Goal: Information Seeking & Learning: Find specific fact

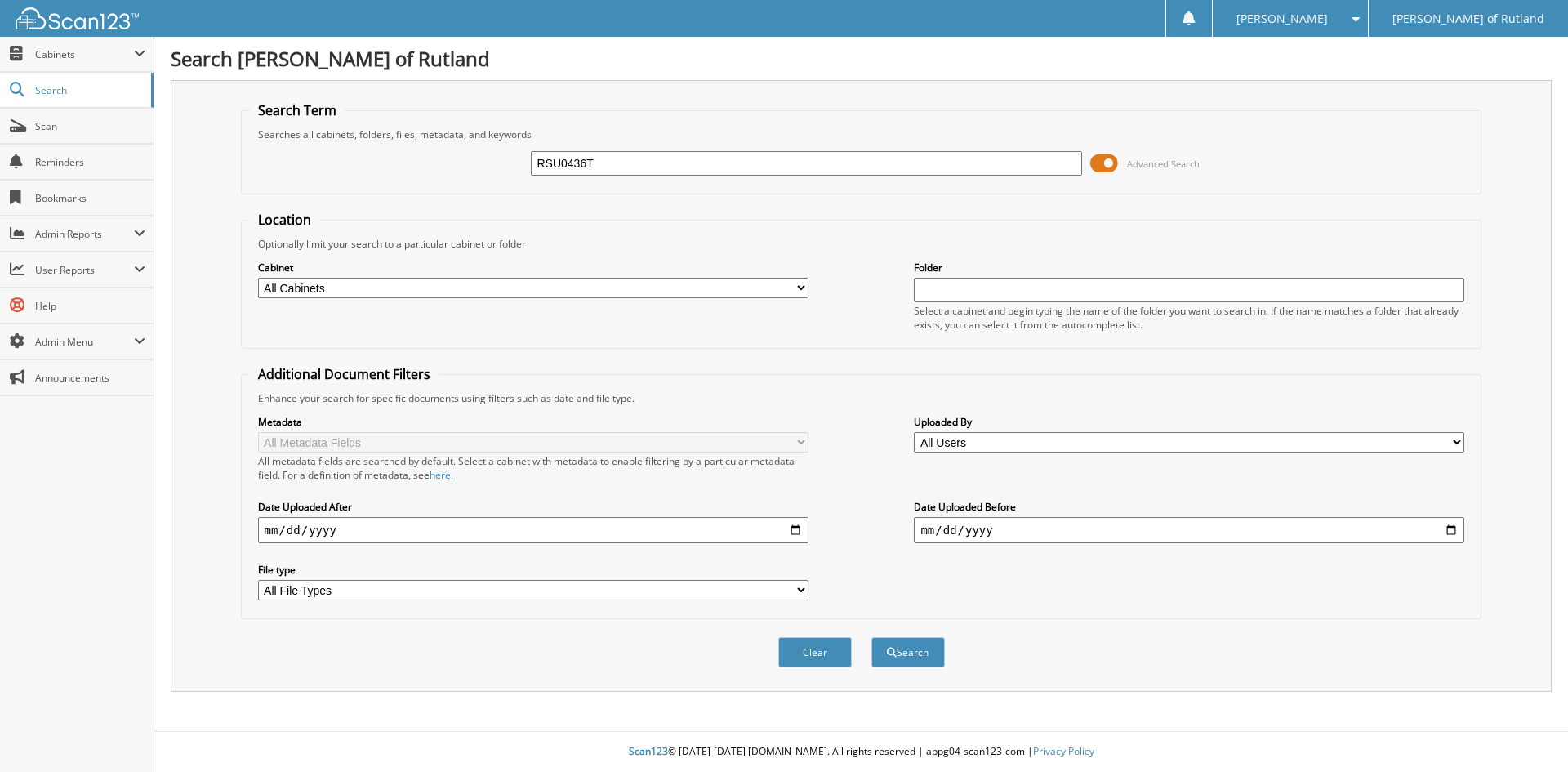
type input "RSU0436T"
click at [871, 637] on button "Search" at bounding box center [908, 652] width 74 height 30
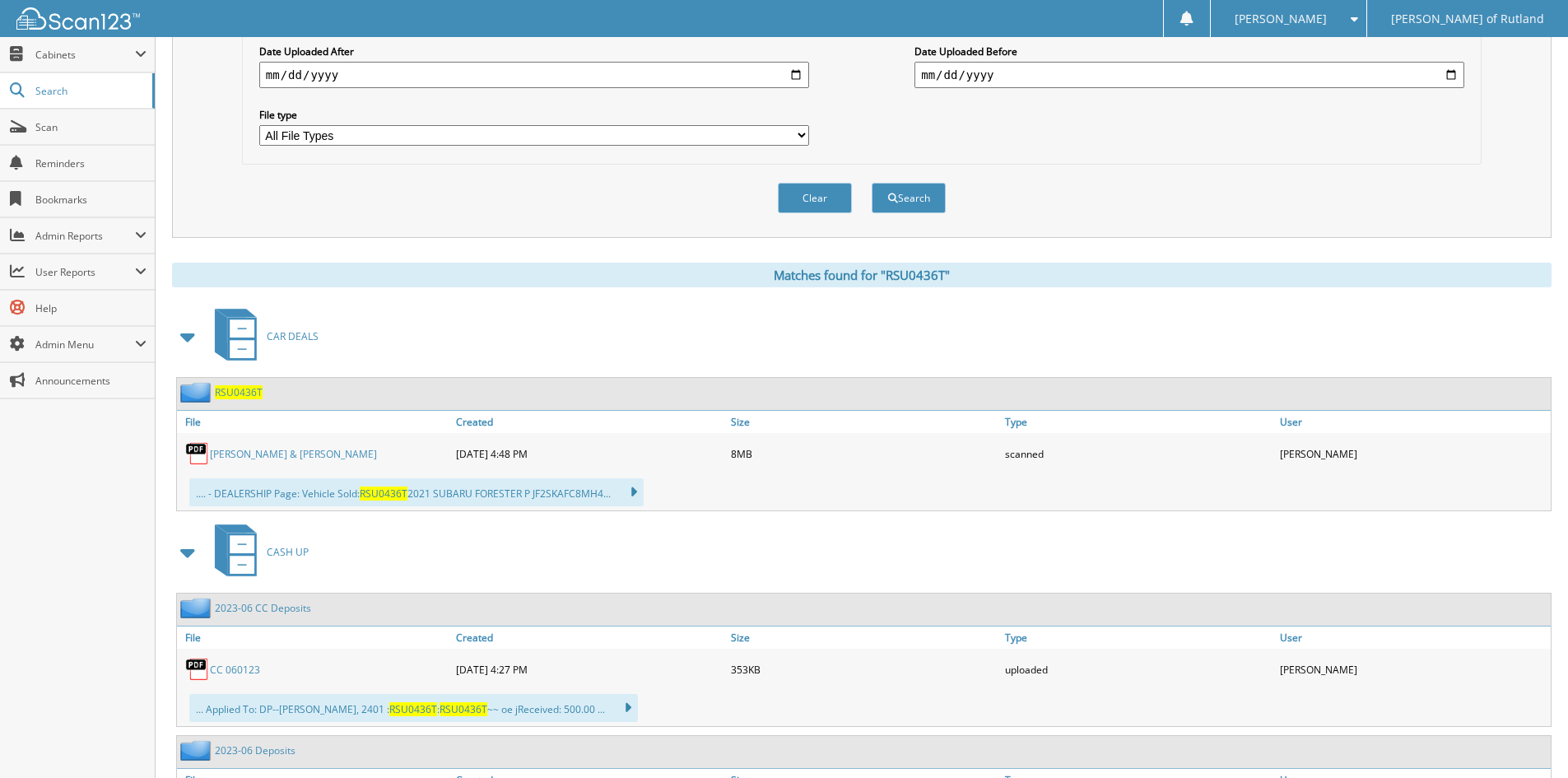
scroll to position [494, 0]
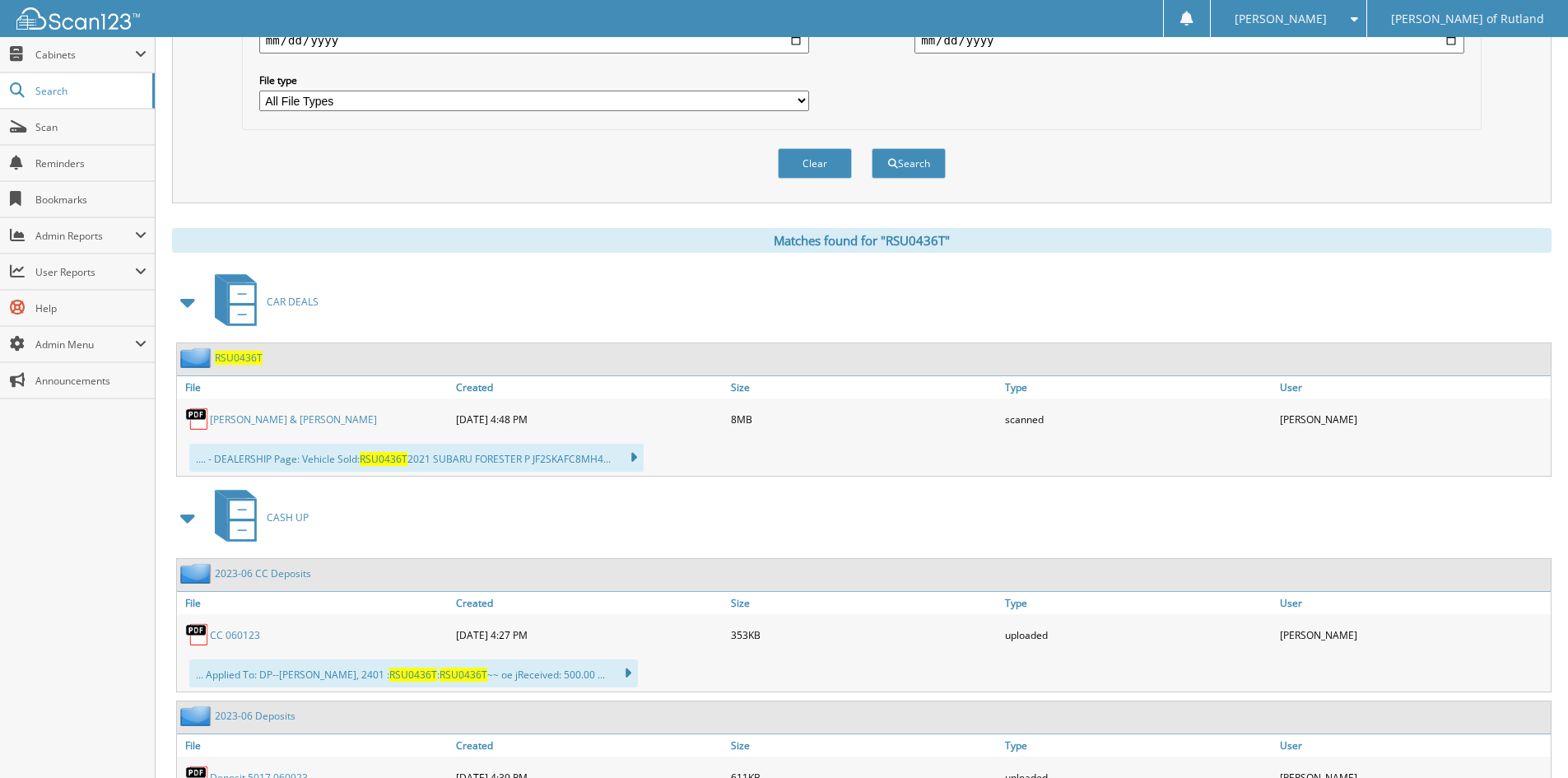
click at [250, 359] on span "RSU0436T" at bounding box center [239, 358] width 48 height 14
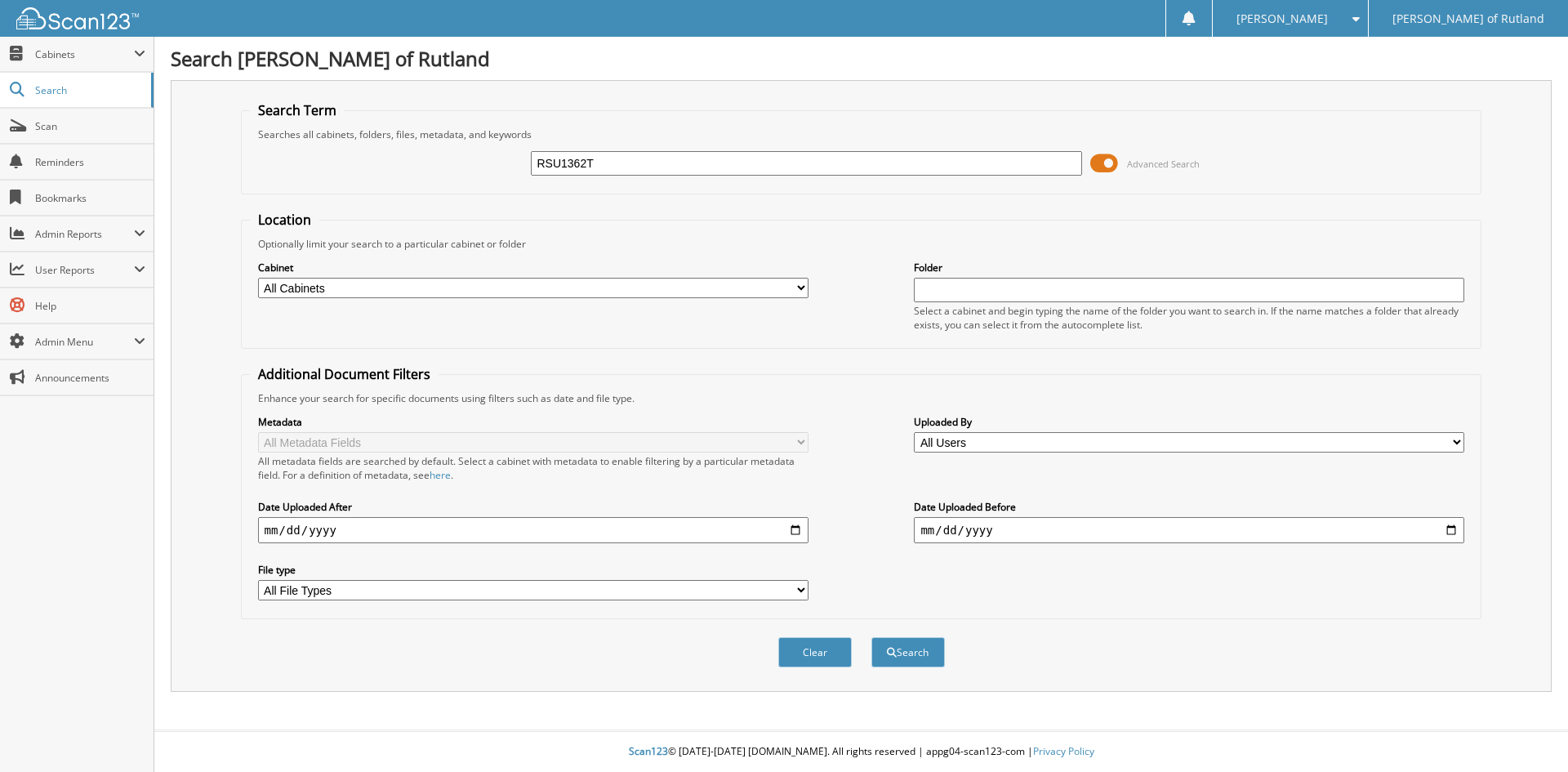
click at [609, 163] on input "RSU1362T" at bounding box center [805, 164] width 550 height 25
type input "RSU1362T"
click at [871, 637] on button "Search" at bounding box center [908, 652] width 74 height 30
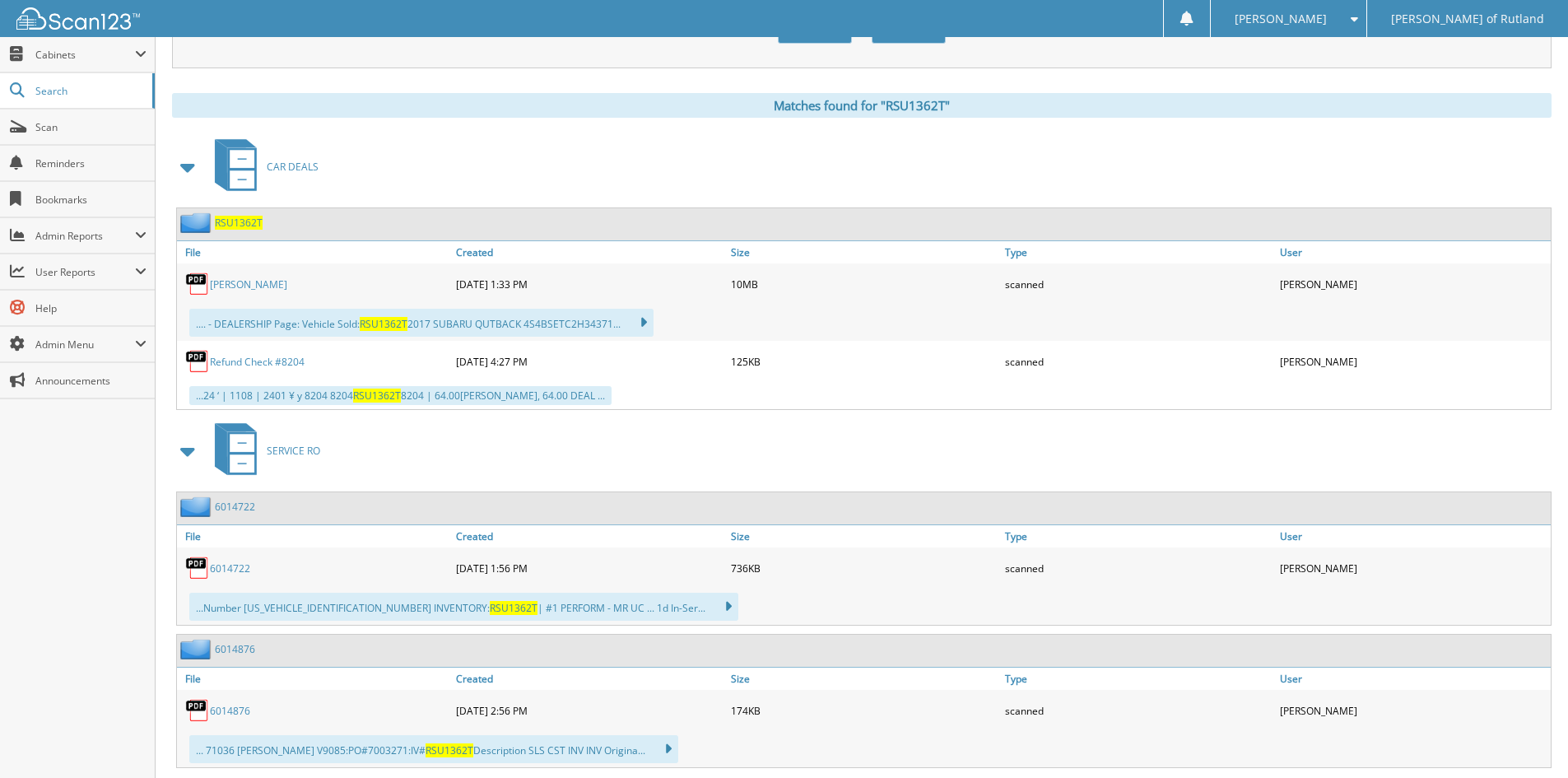
scroll to position [658, 0]
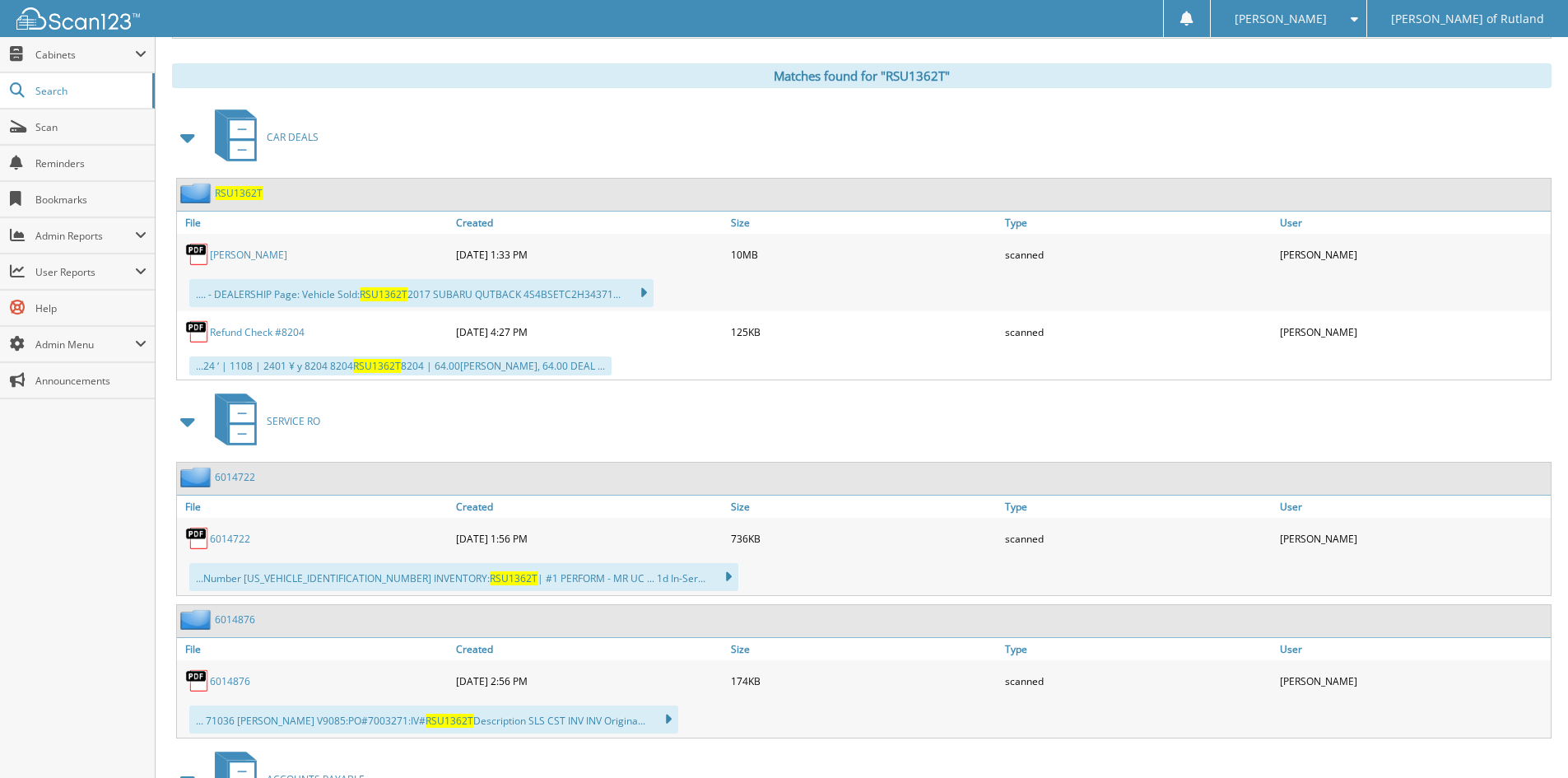
click at [238, 198] on span "RSU1362T" at bounding box center [239, 193] width 48 height 14
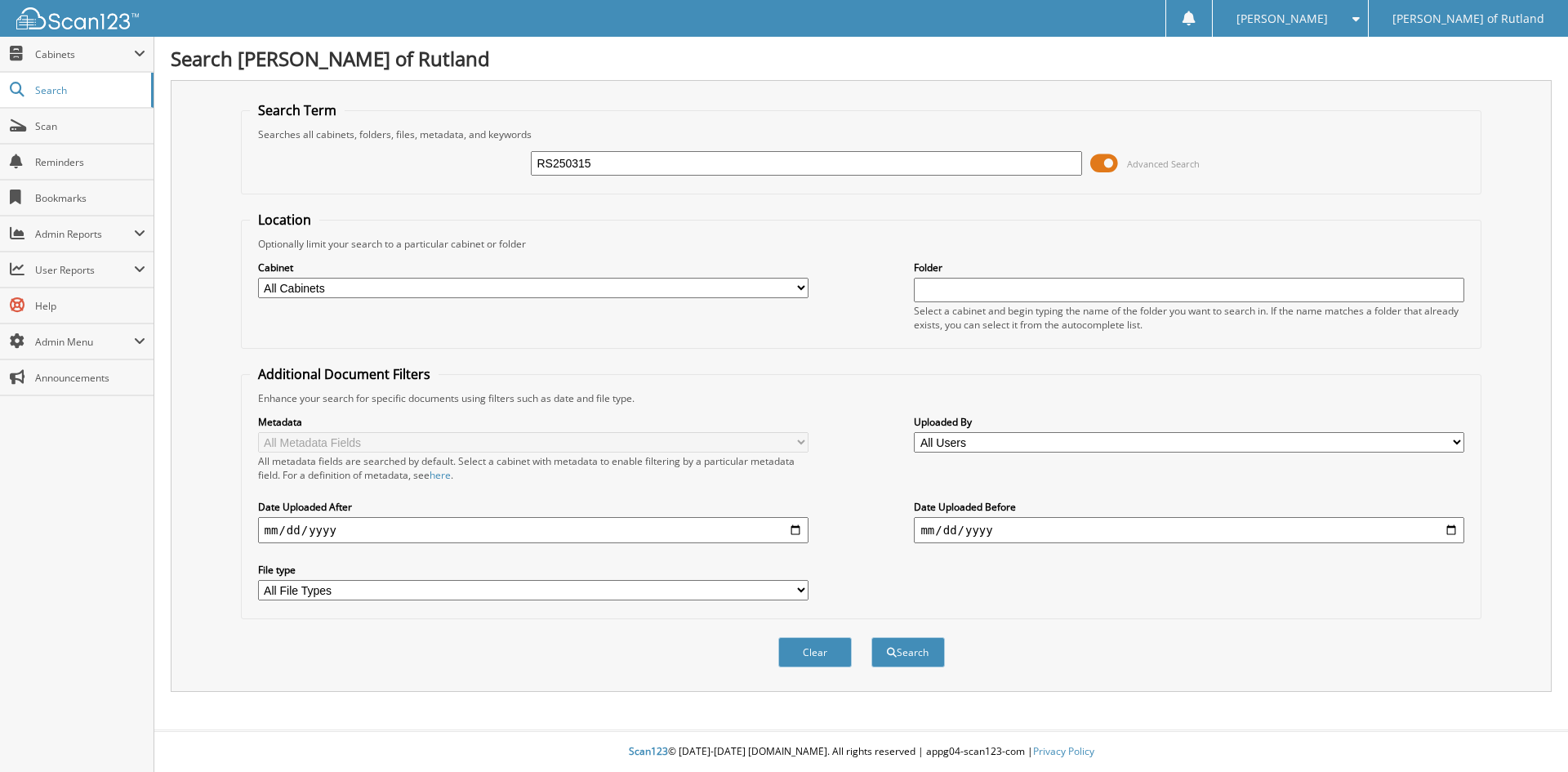
type input "RS250315"
click at [871, 637] on button "Search" at bounding box center [908, 652] width 74 height 30
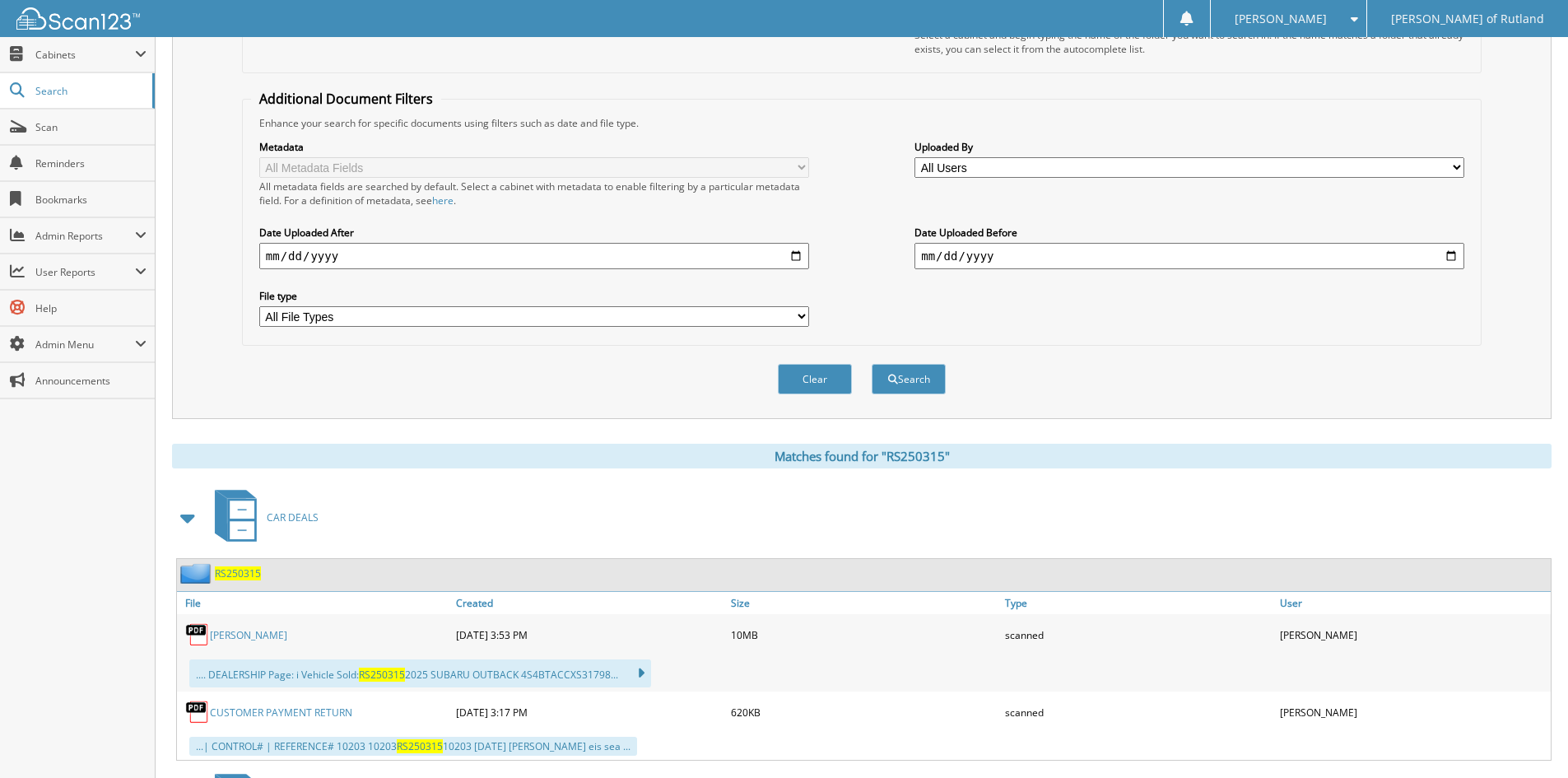
scroll to position [411, 0]
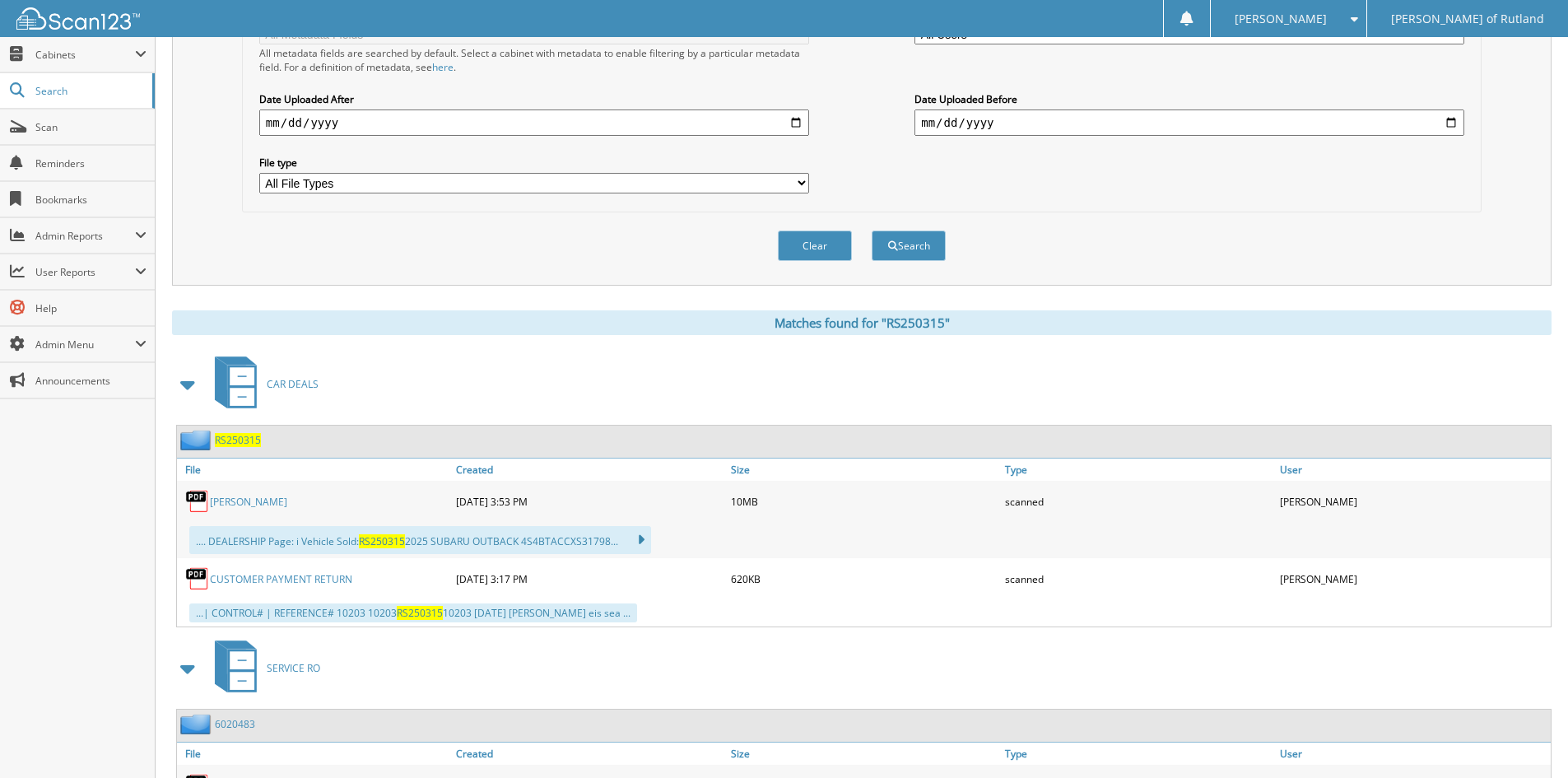
click at [240, 440] on span "RS250315" at bounding box center [238, 439] width 46 height 14
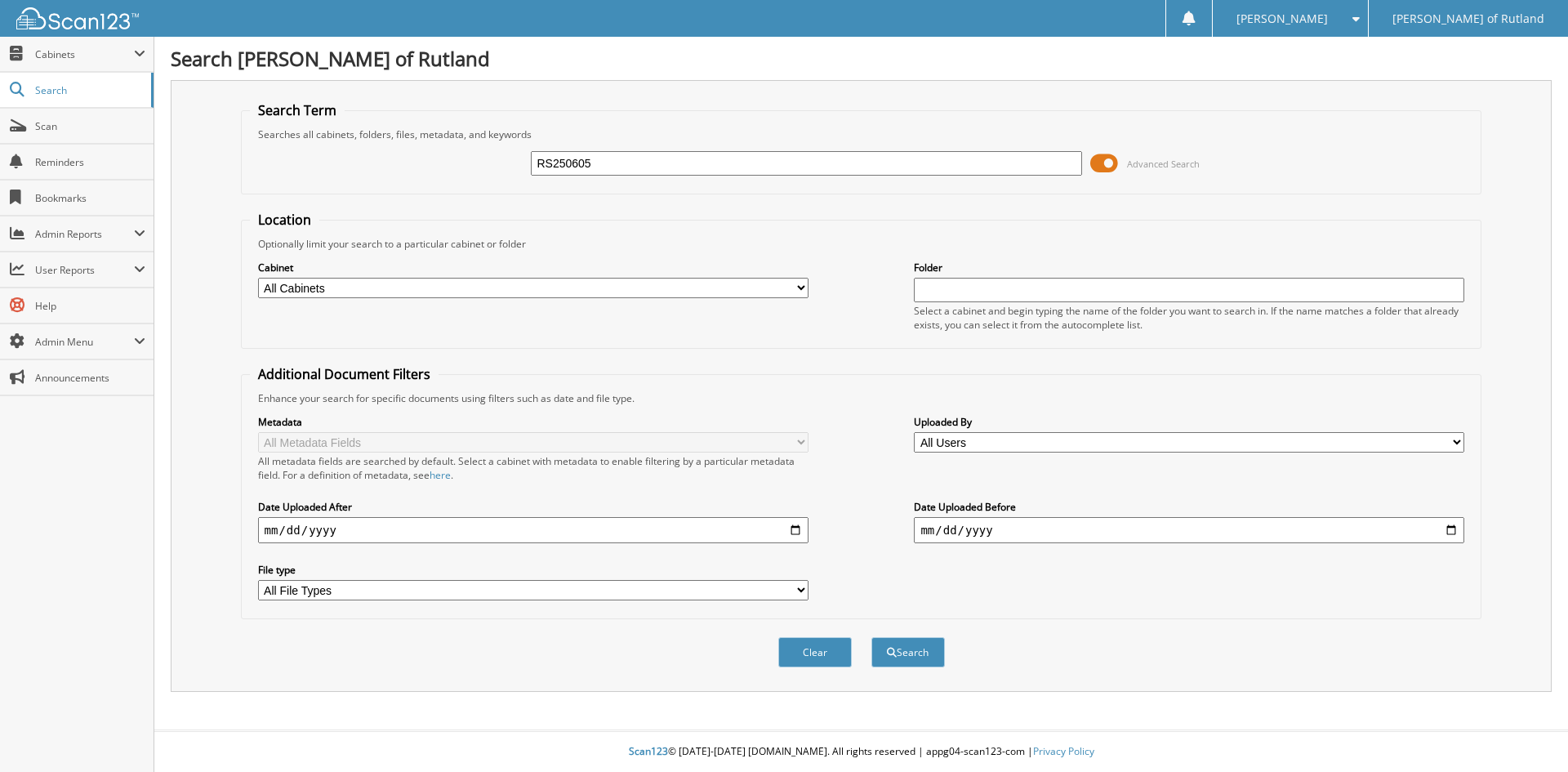
type input "RS250605"
click at [871, 637] on button "Search" at bounding box center [908, 652] width 74 height 30
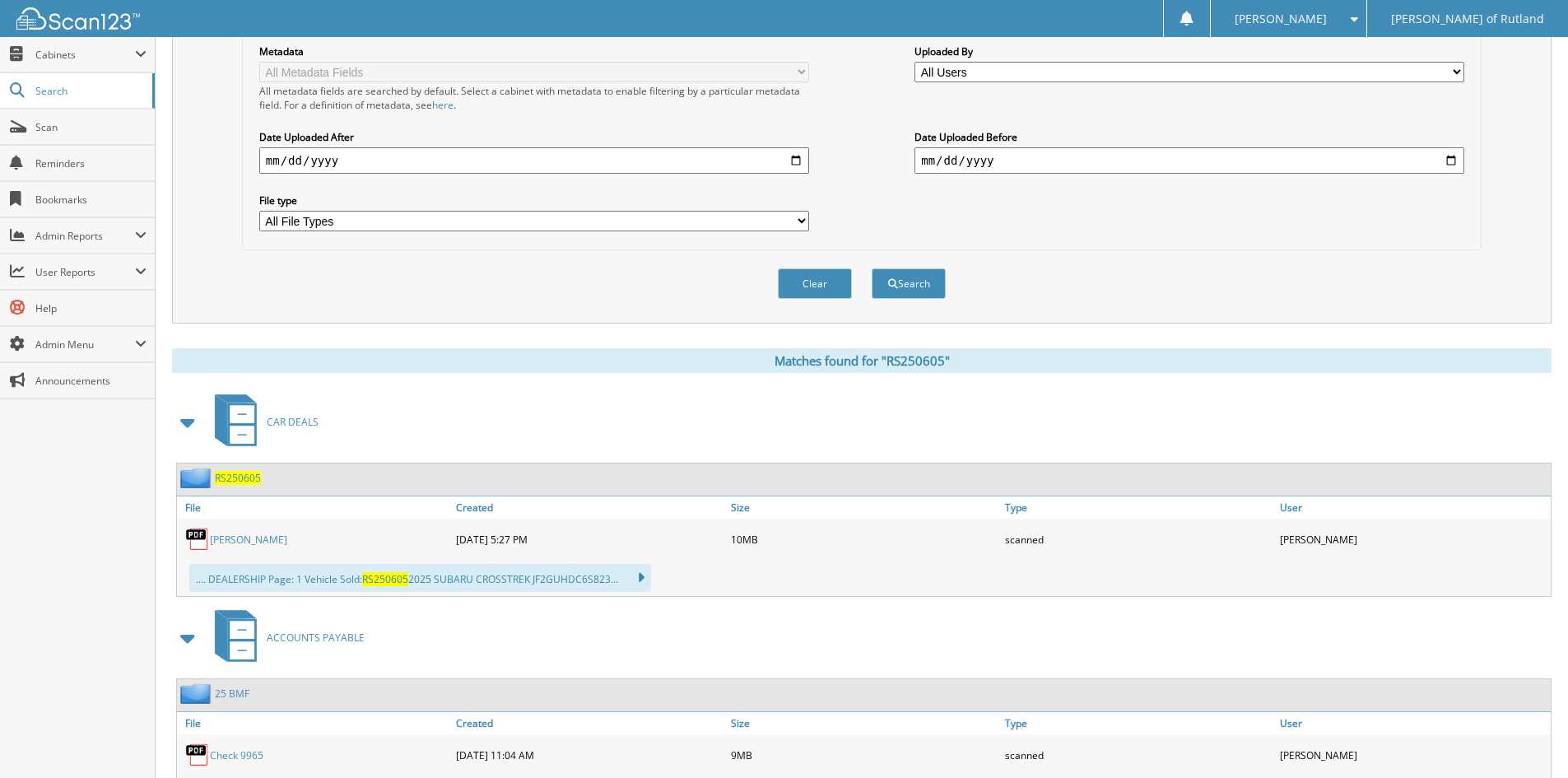
scroll to position [411, 0]
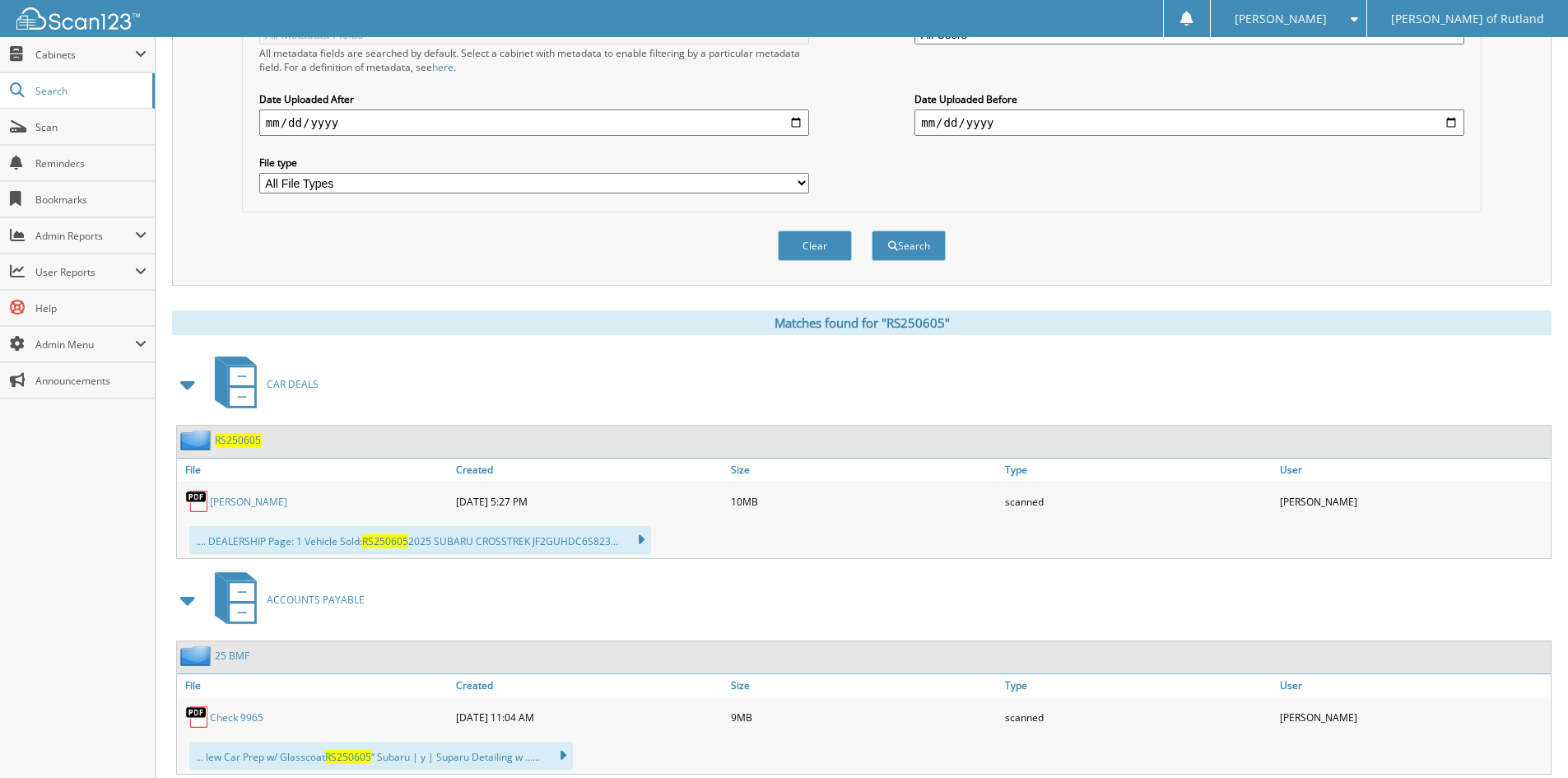
click at [238, 443] on span "RS250605" at bounding box center [238, 439] width 46 height 14
